Goal: Check status: Check status

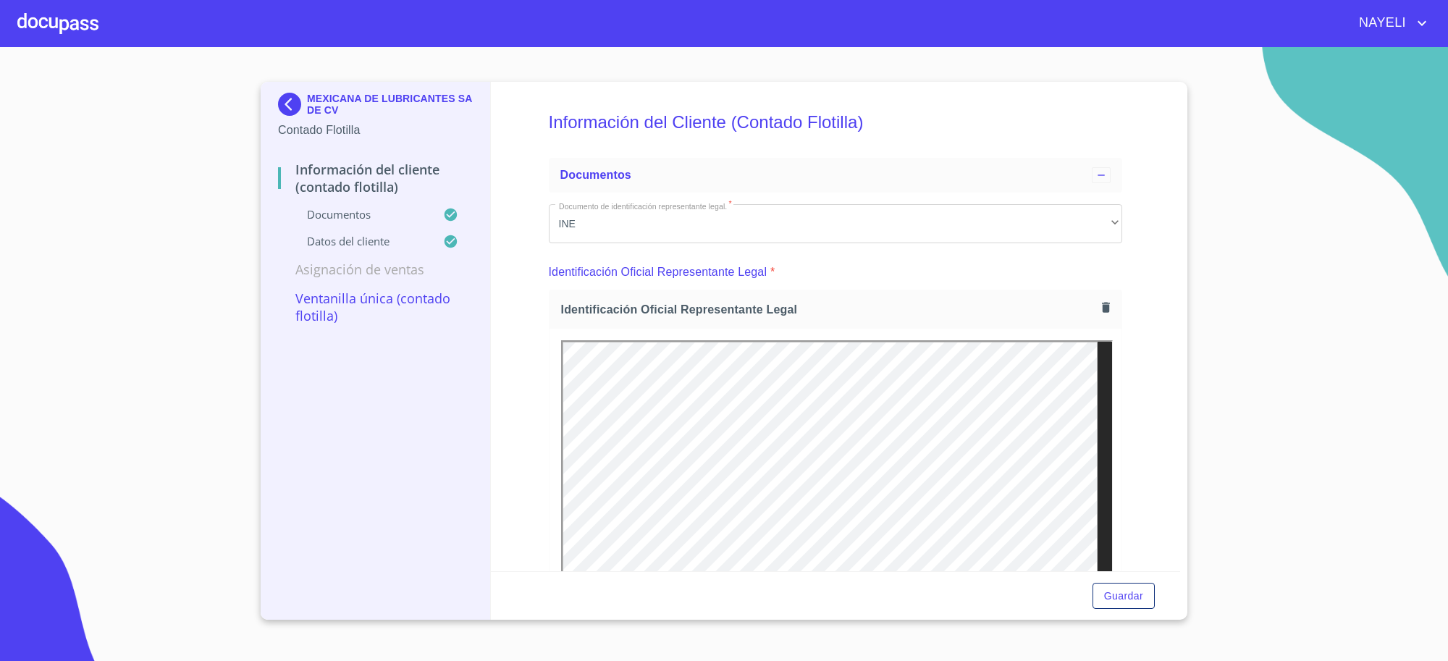
scroll to position [2232, 0]
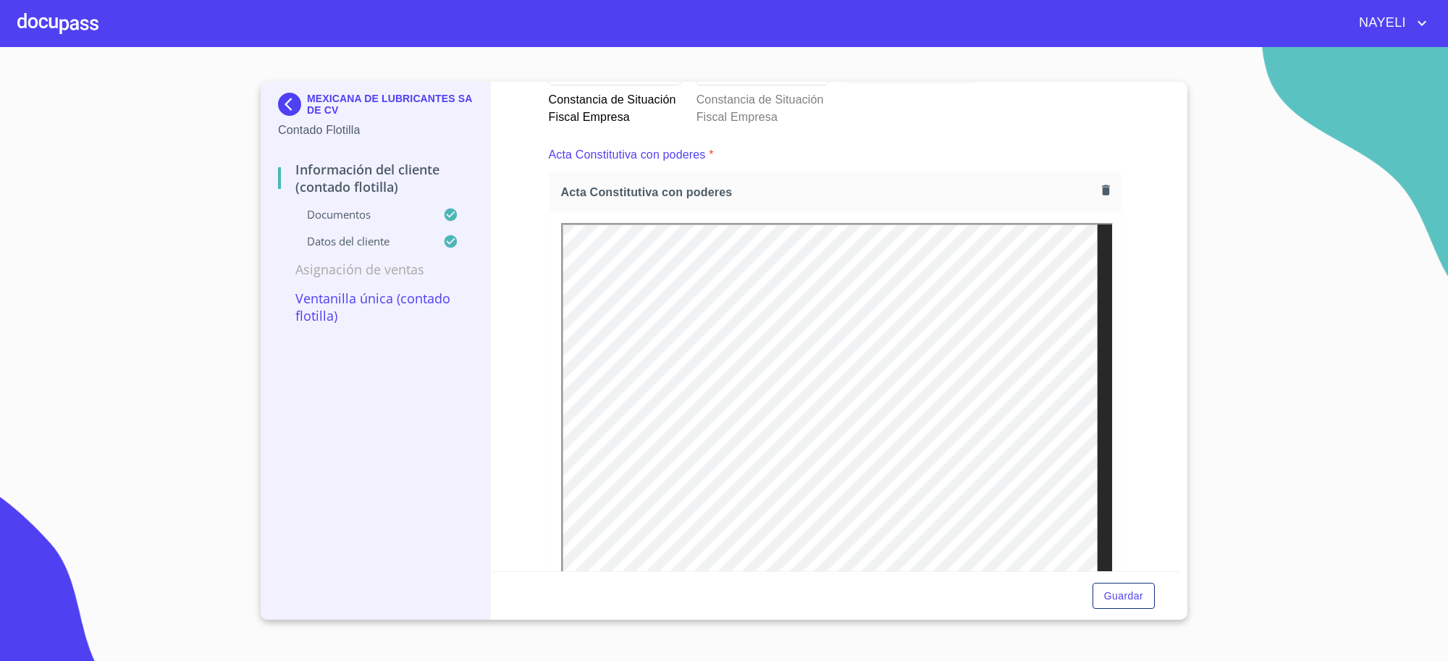
click at [387, 106] on p "MEXICANA DE LUBRICANTES SA DE CV" at bounding box center [390, 104] width 166 height 23
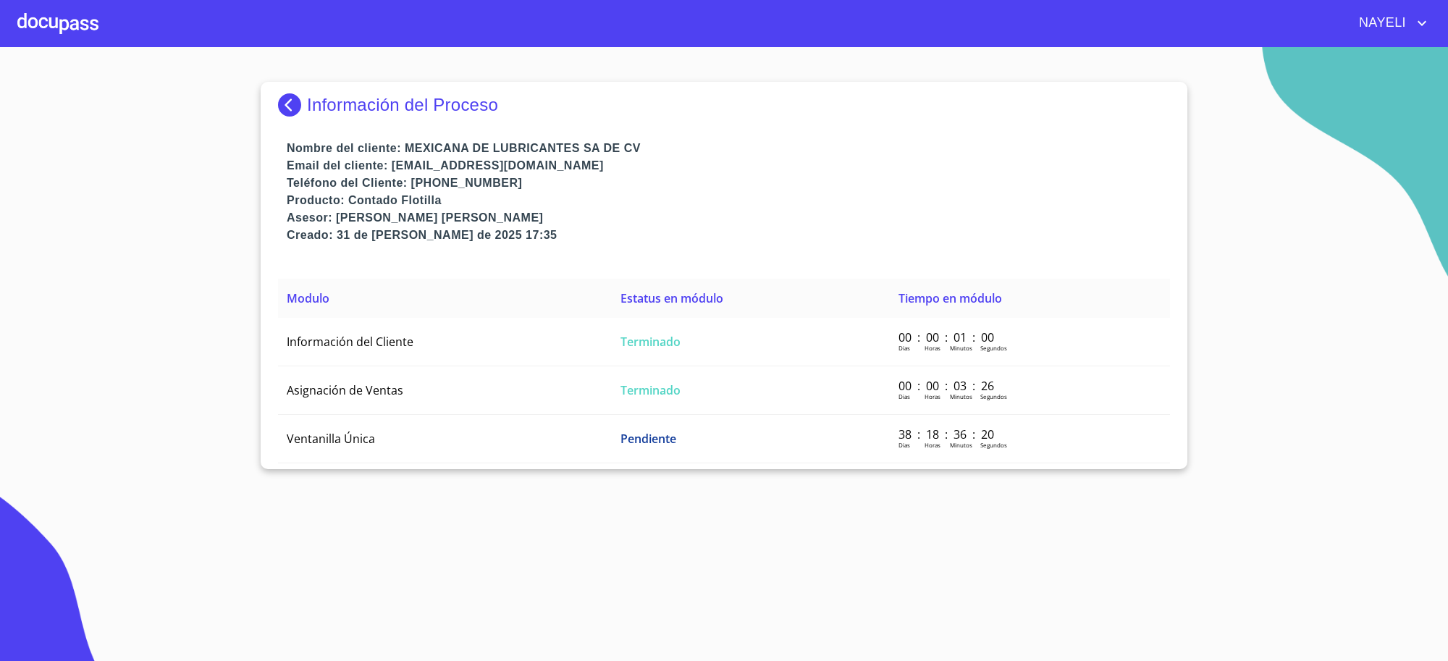
click at [387, 106] on p "Información del Proceso" at bounding box center [402, 105] width 191 height 20
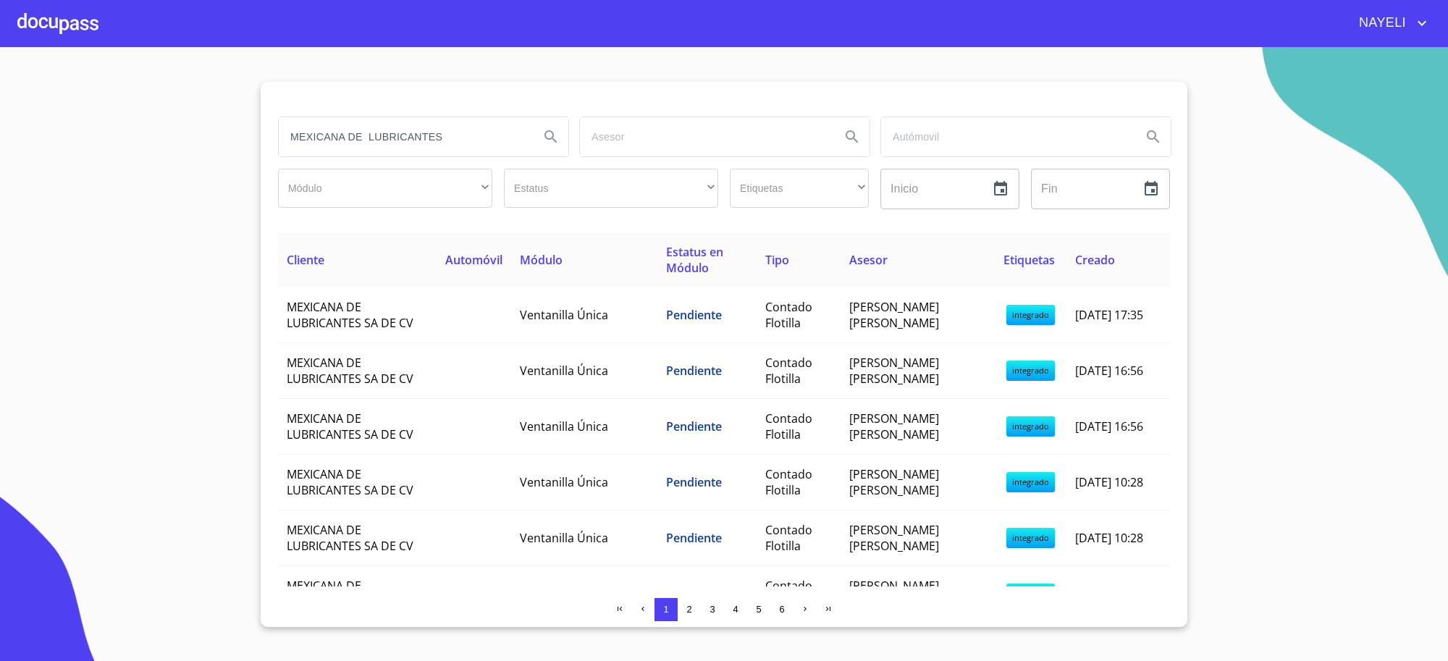
click at [408, 142] on input "MEXICANA DE LUBRICANTES" at bounding box center [403, 136] width 249 height 39
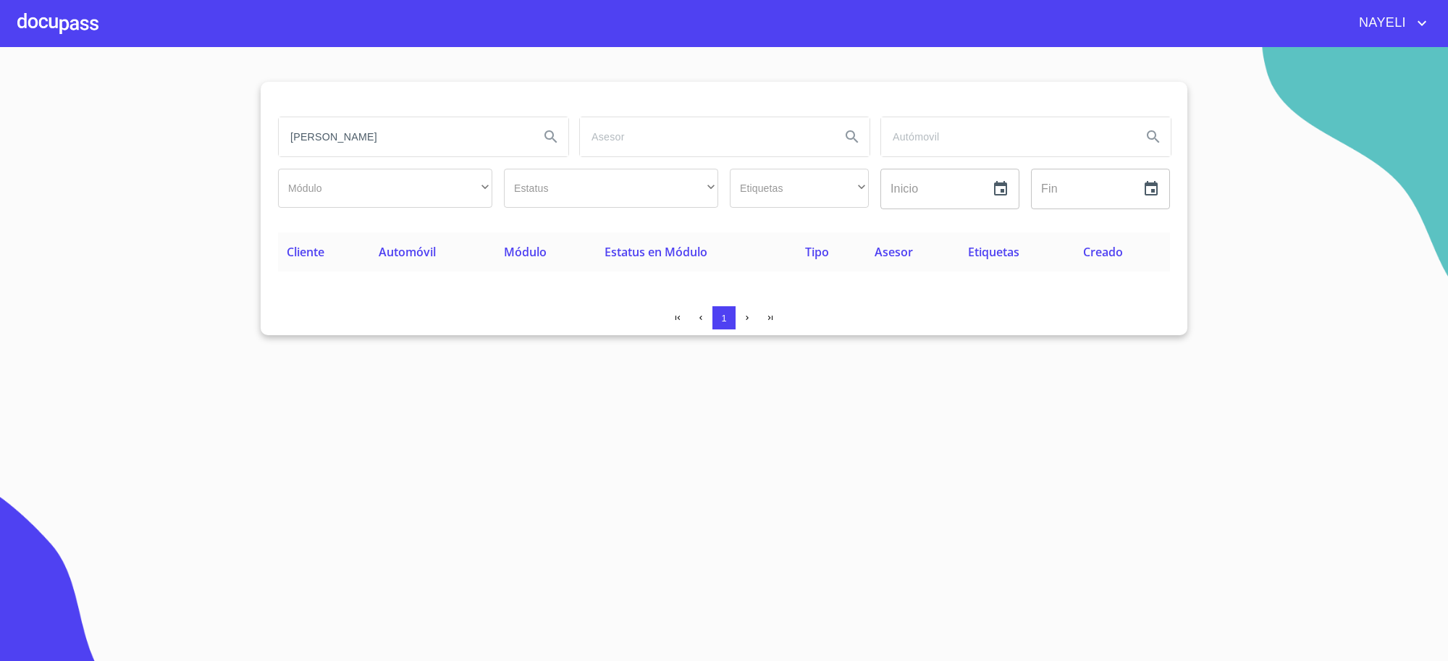
type input "[PERSON_NAME]"
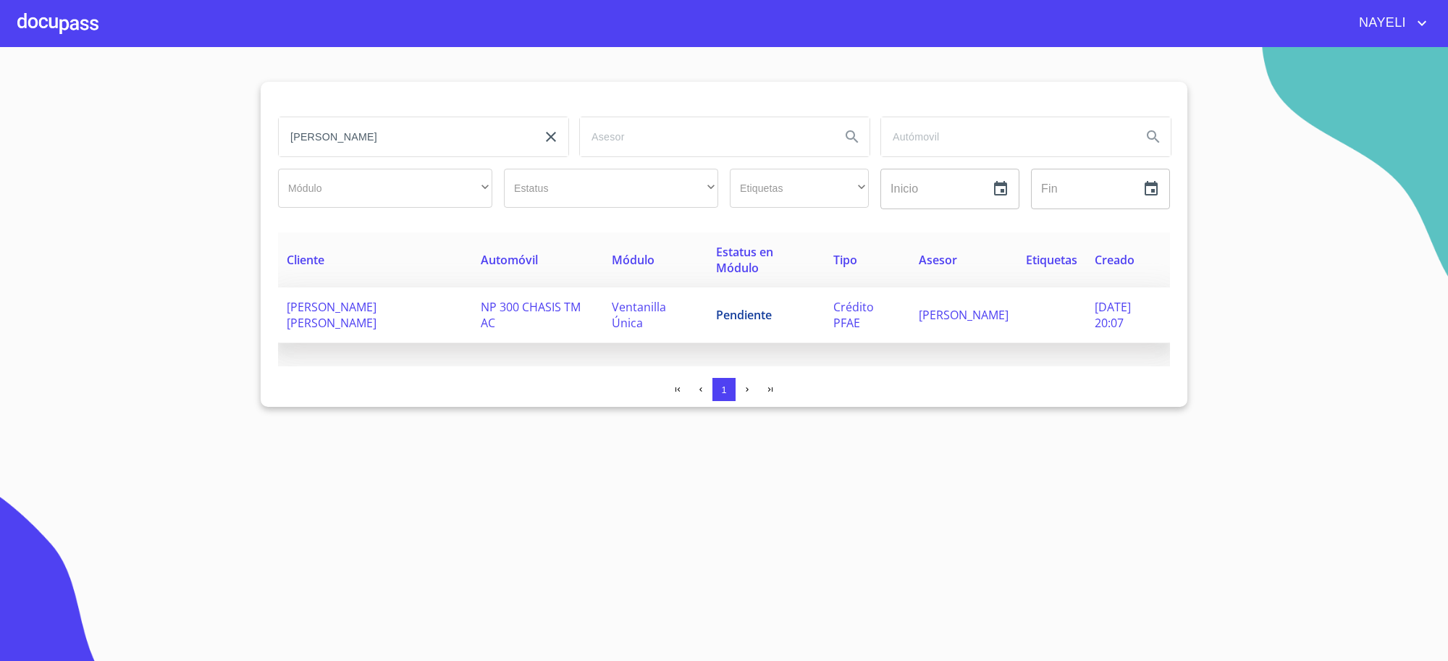
click at [662, 317] on td "Ventanilla Única" at bounding box center [655, 315] width 104 height 56
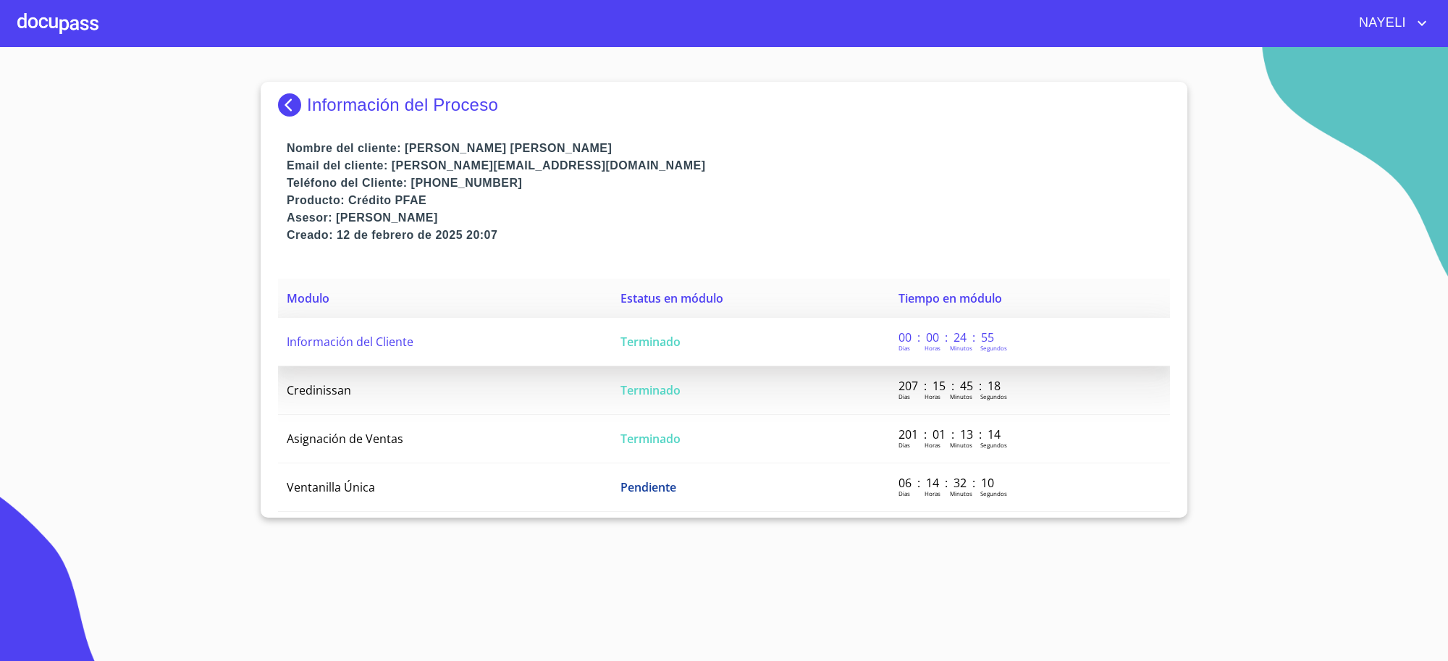
click at [594, 334] on td "Información del Cliente" at bounding box center [445, 342] width 334 height 49
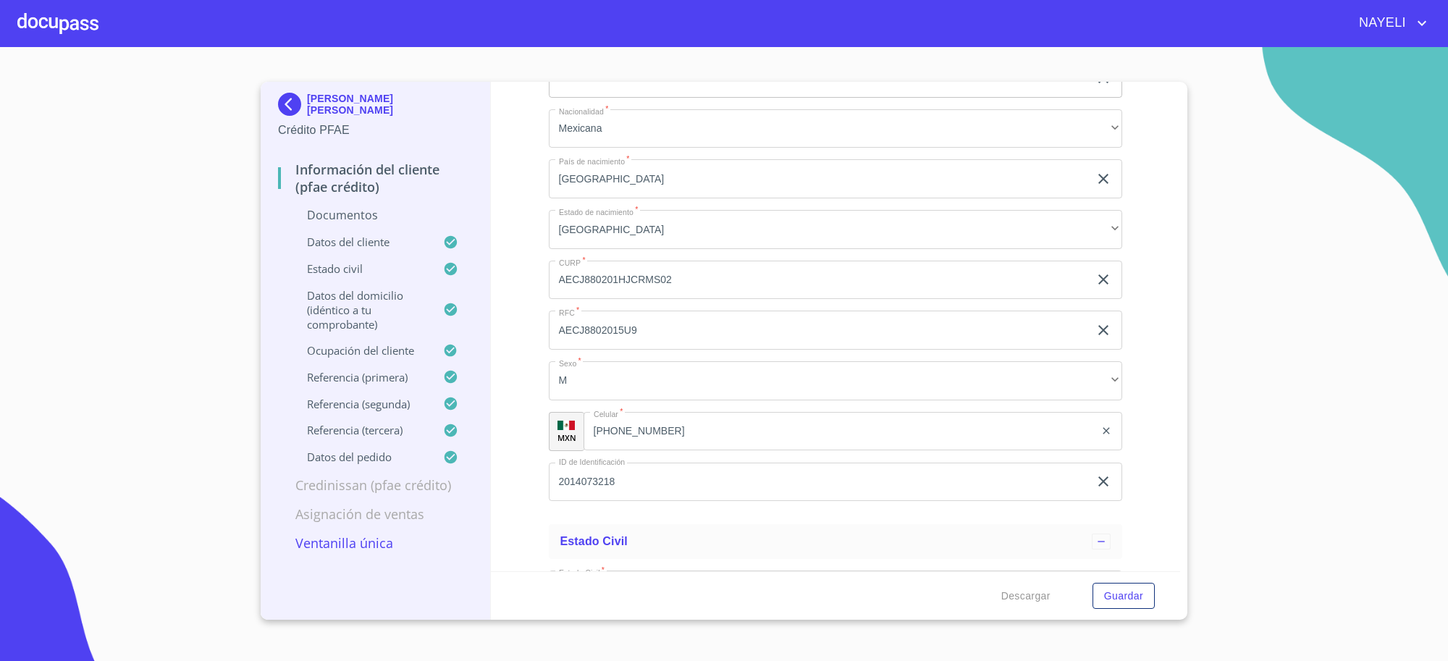
scroll to position [4825, 0]
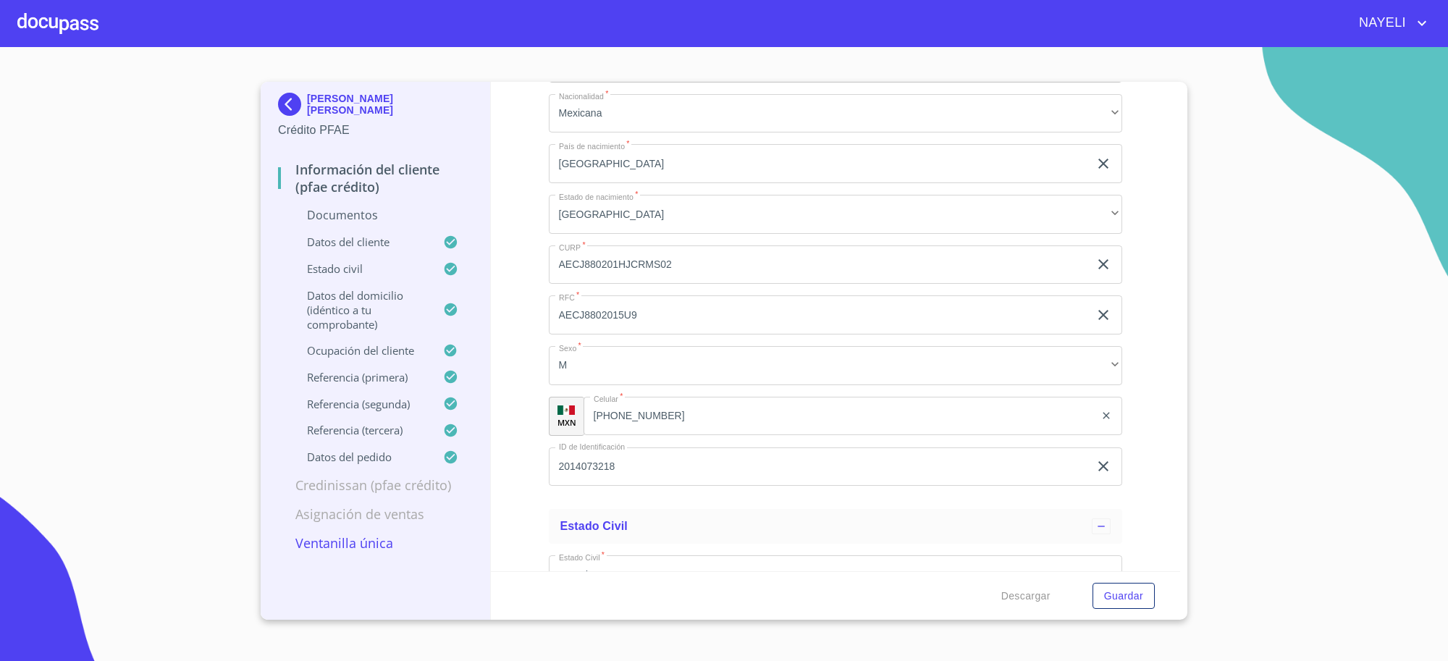
click at [588, 471] on input "2014073218" at bounding box center [819, 466] width 541 height 39
